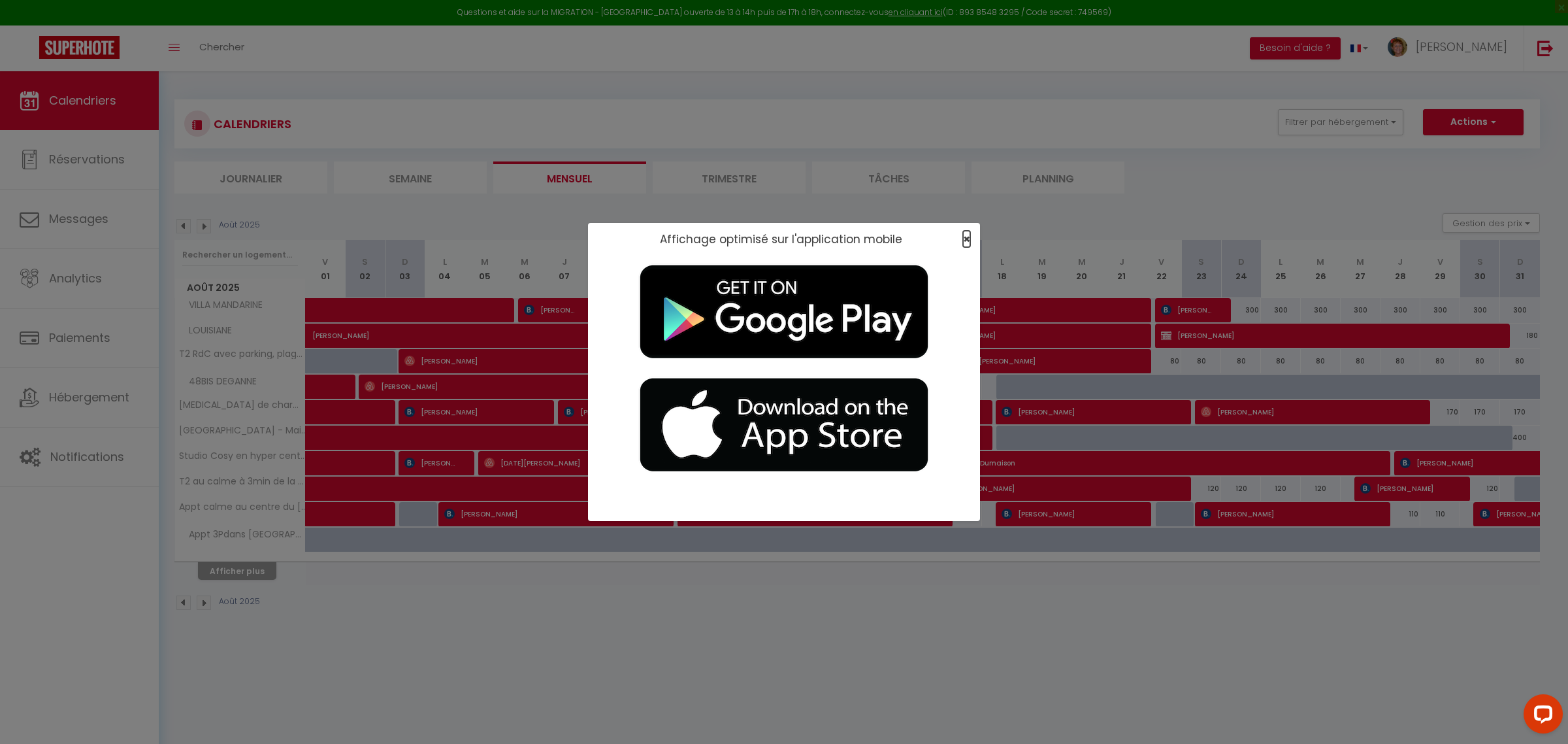
click at [964, 239] on span "×" at bounding box center [965, 238] width 7 height 16
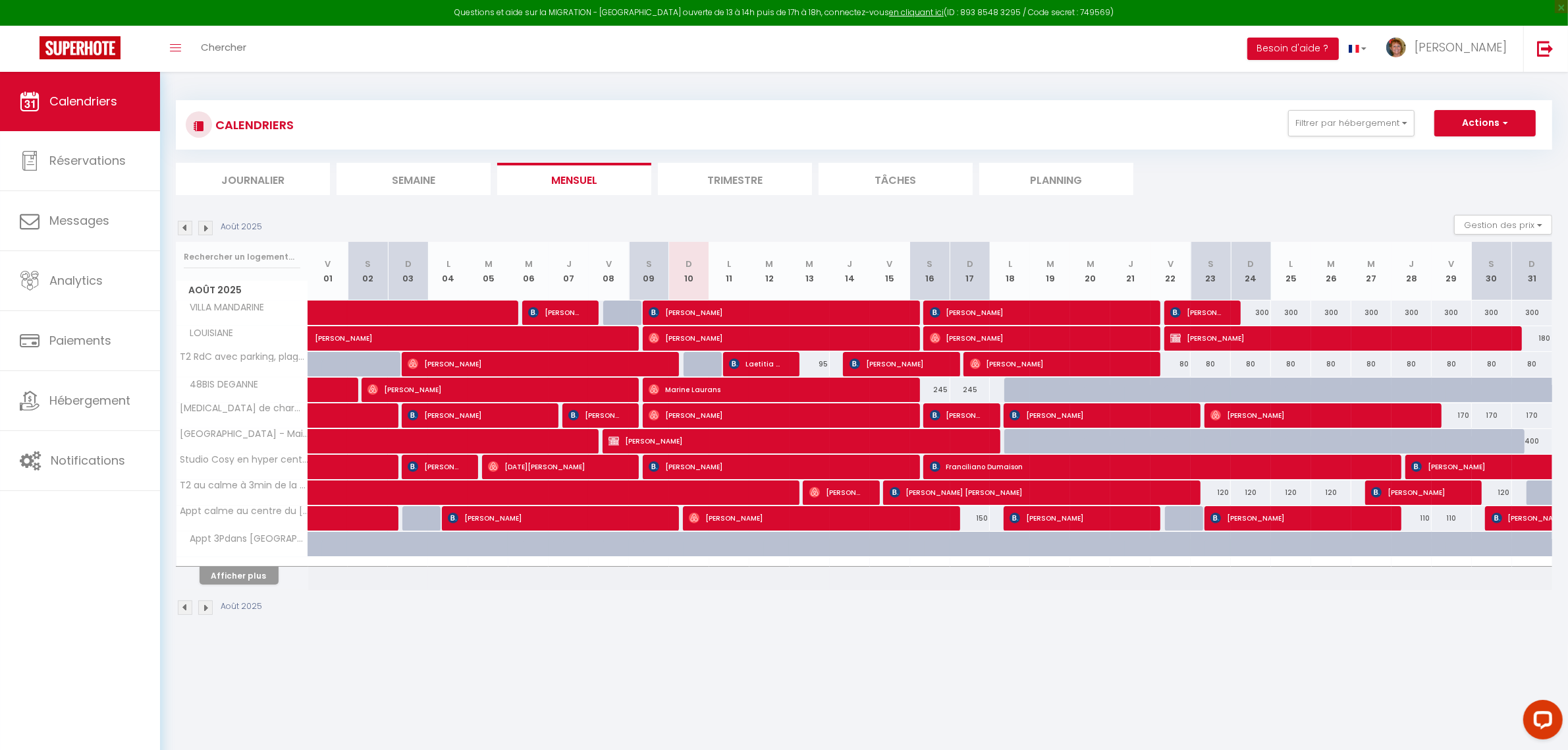
click at [1047, 178] on li "Planning" at bounding box center [1056, 178] width 154 height 32
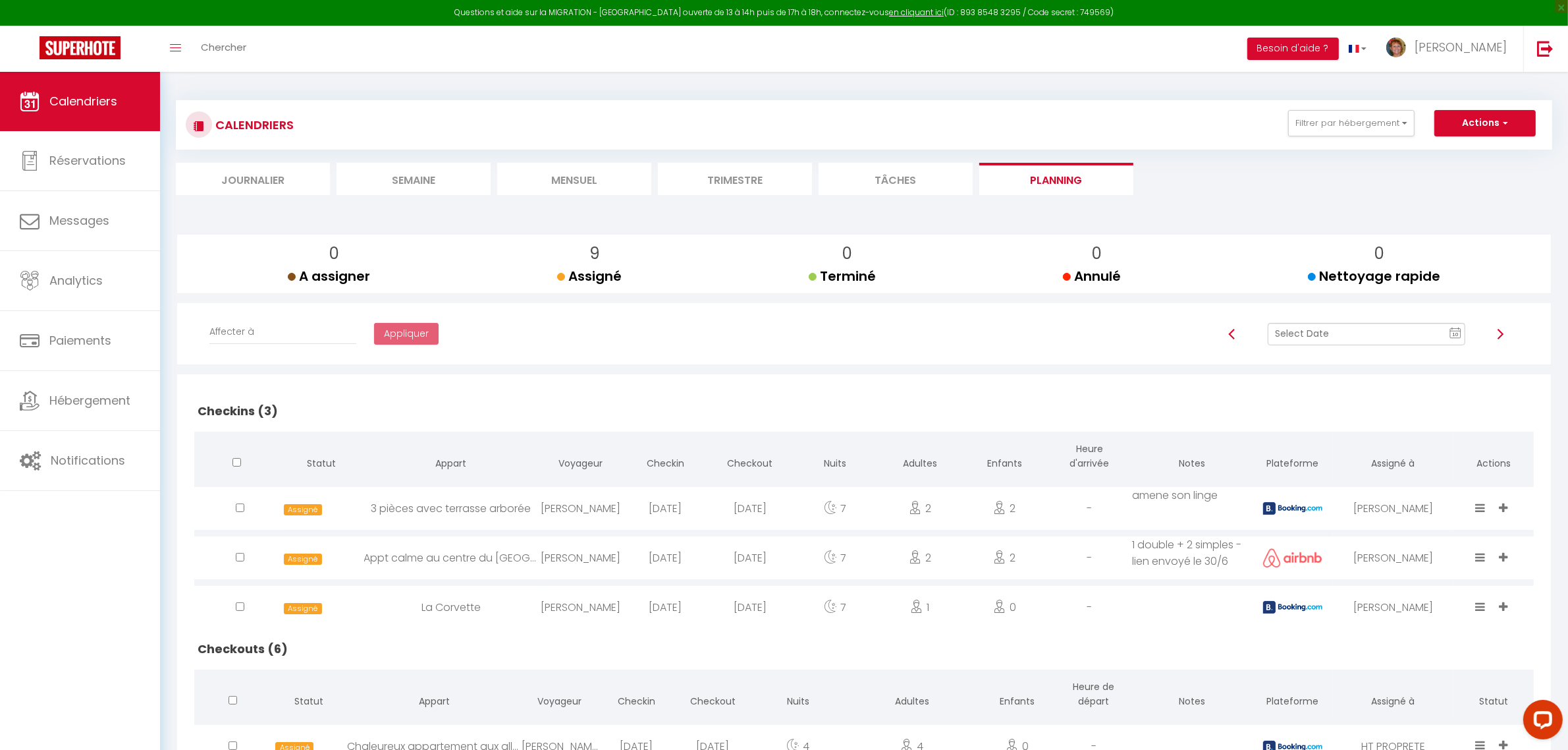
click at [1230, 334] on img at bounding box center [1232, 334] width 11 height 11
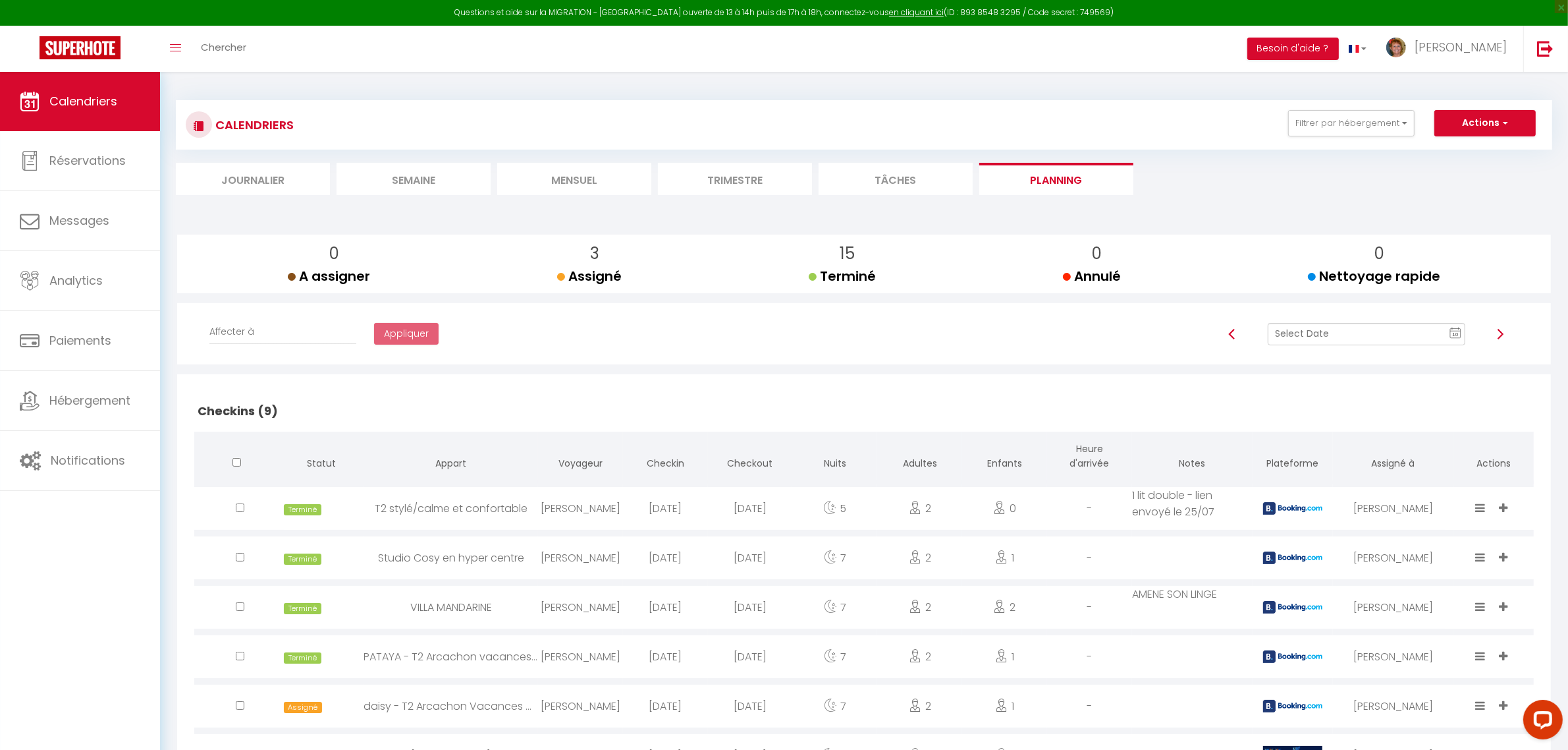
click at [1264, 333] on img at bounding box center [1500, 334] width 11 height 11
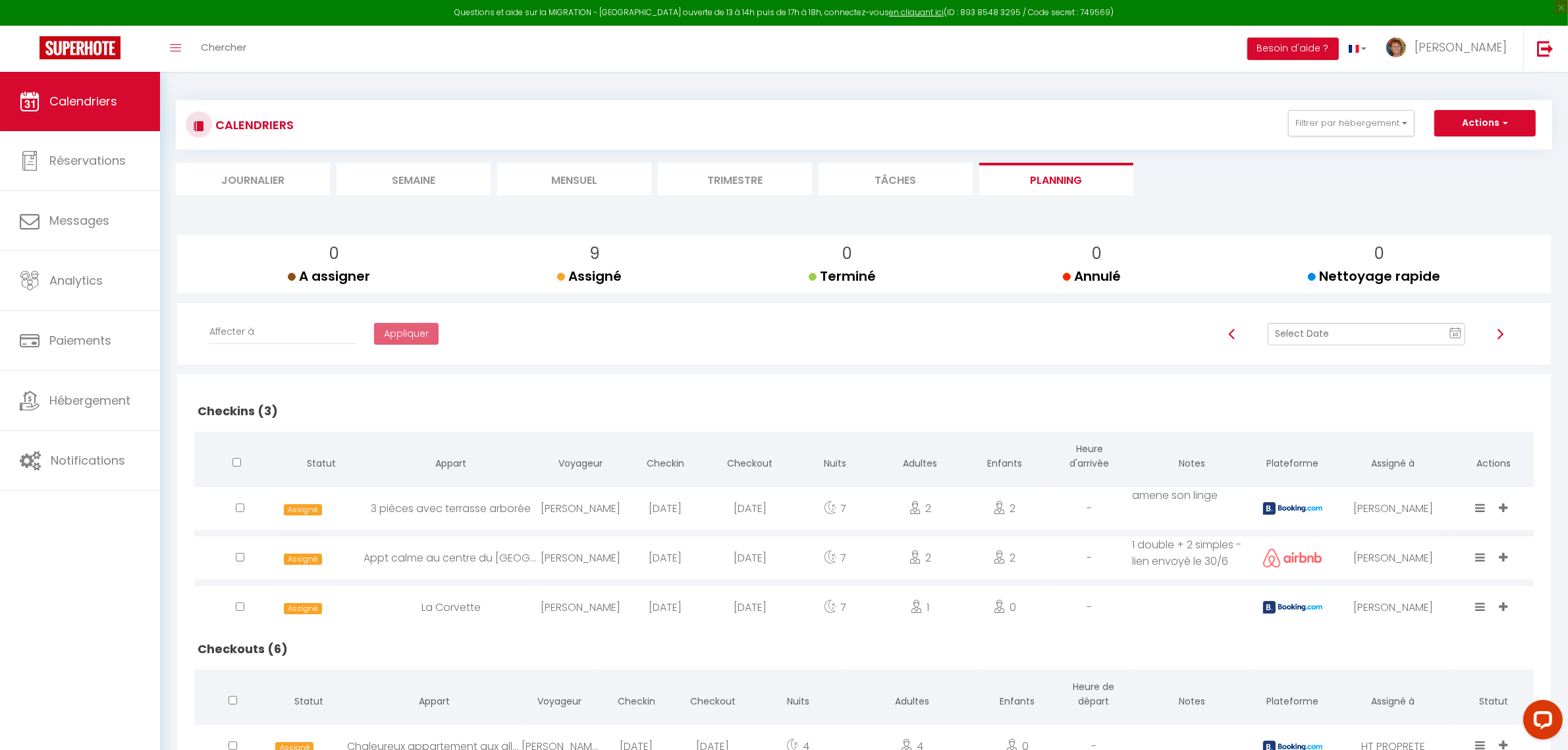
click at [1233, 335] on img at bounding box center [1232, 334] width 11 height 11
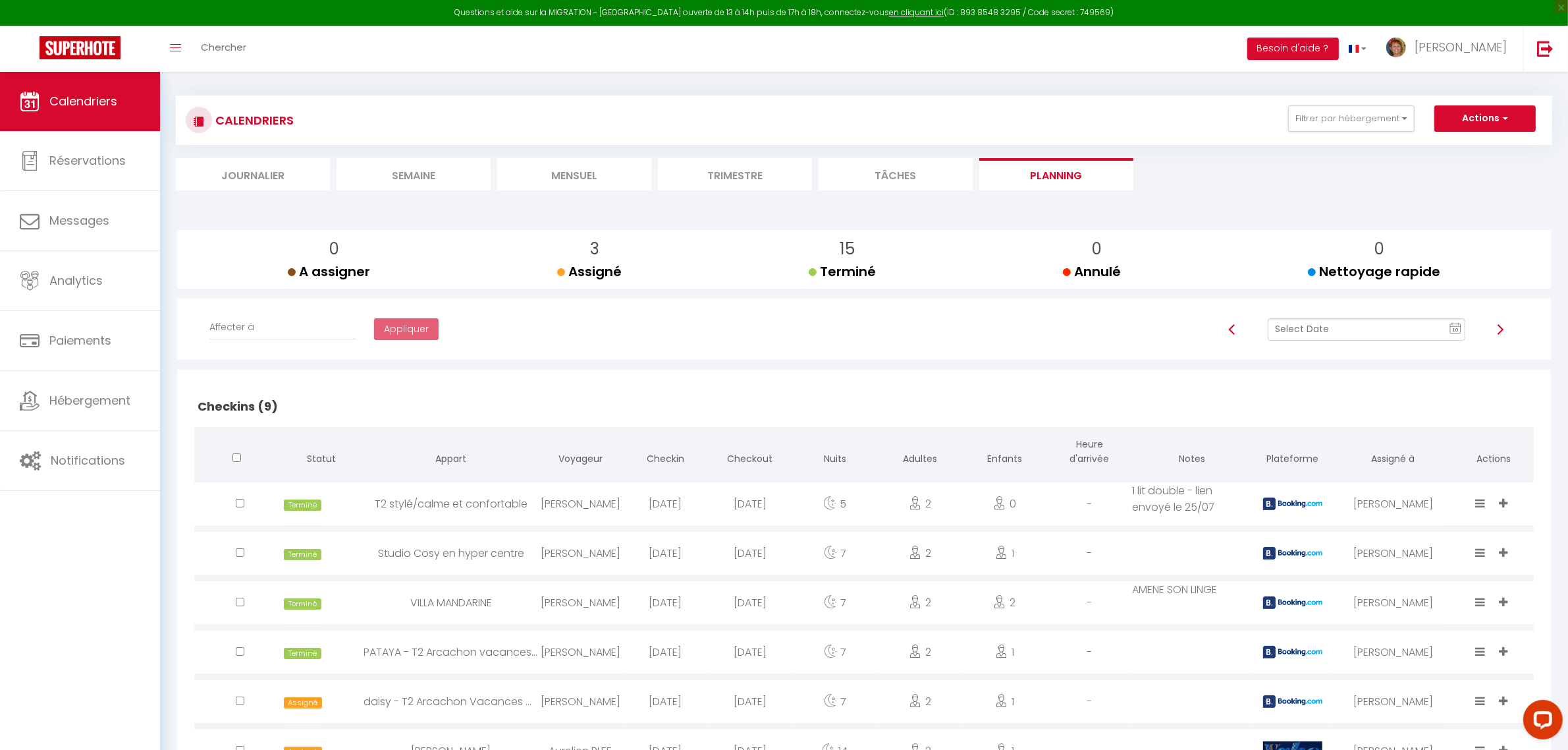
scroll to position [494, 0]
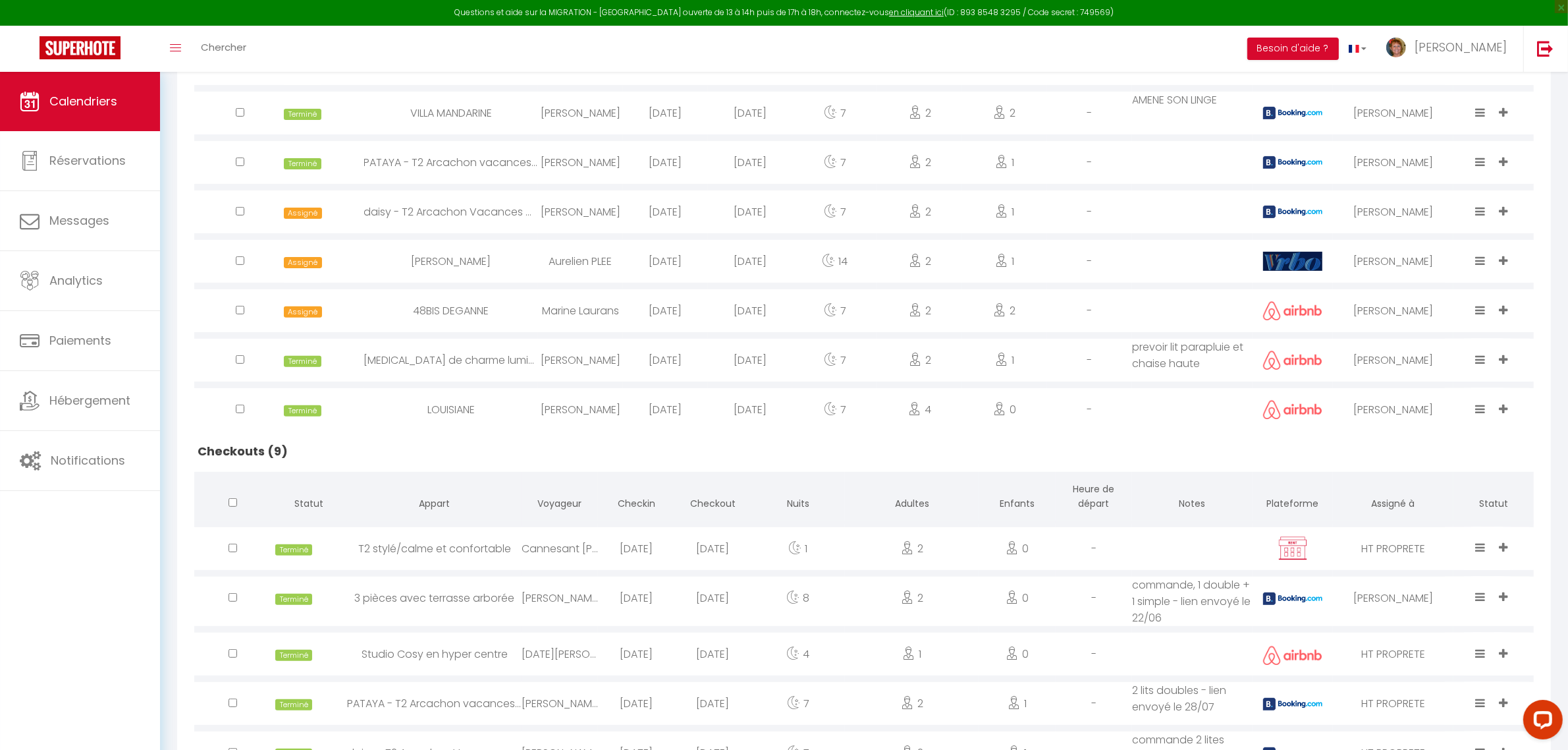
click at [1264, 202] on div "Assigned Done Cleaning Fast In progress Late" at bounding box center [1482, 212] width 23 height 43
click at [1264, 208] on icon at bounding box center [1480, 211] width 10 height 11
click at [1264, 141] on li "Done" at bounding box center [1440, 139] width 104 height 25
click at [1264, 257] on icon at bounding box center [1480, 259] width 10 height 11
click at [1264, 185] on li "Done" at bounding box center [1440, 189] width 104 height 25
